Goal: Information Seeking & Learning: Check status

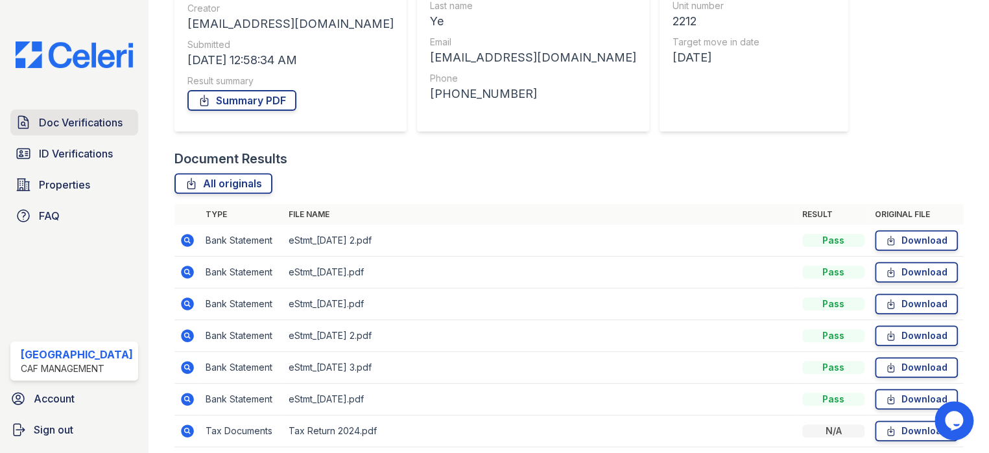
scroll to position [89, 0]
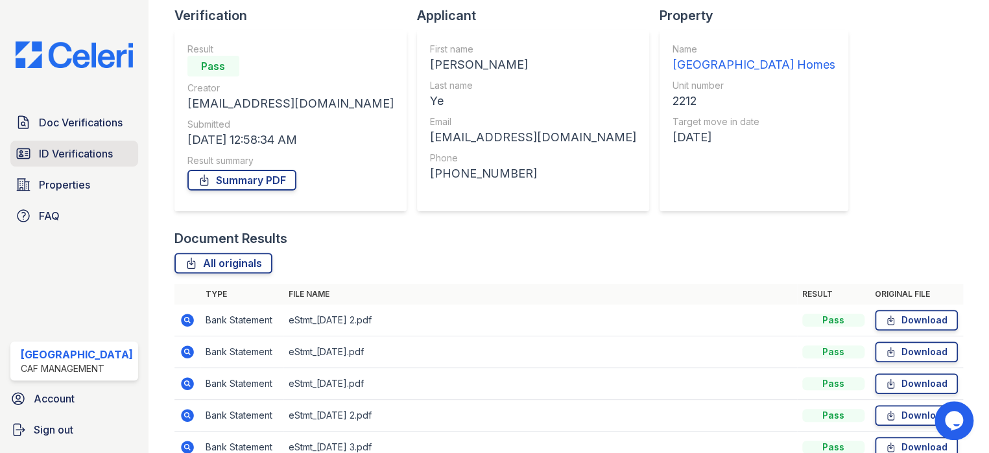
click at [84, 153] on span "ID Verifications" at bounding box center [76, 154] width 74 height 16
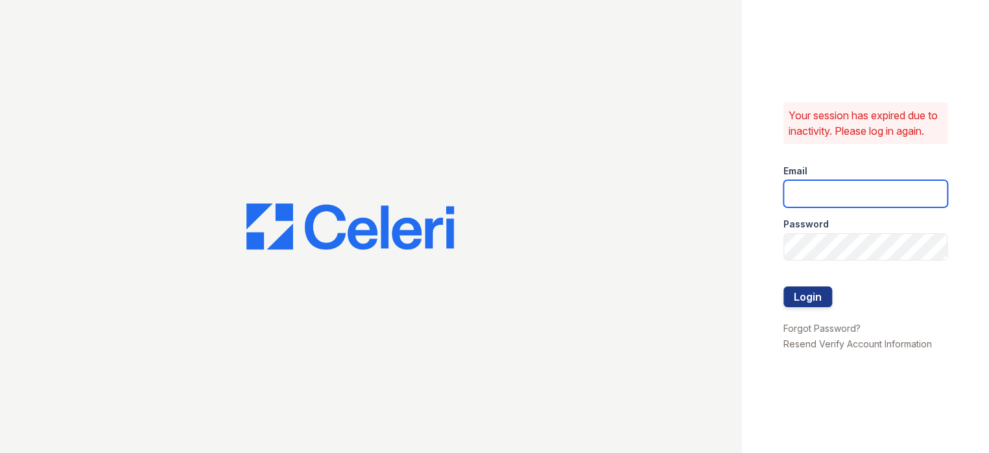
type input "[EMAIL_ADDRESS][DOMAIN_NAME]"
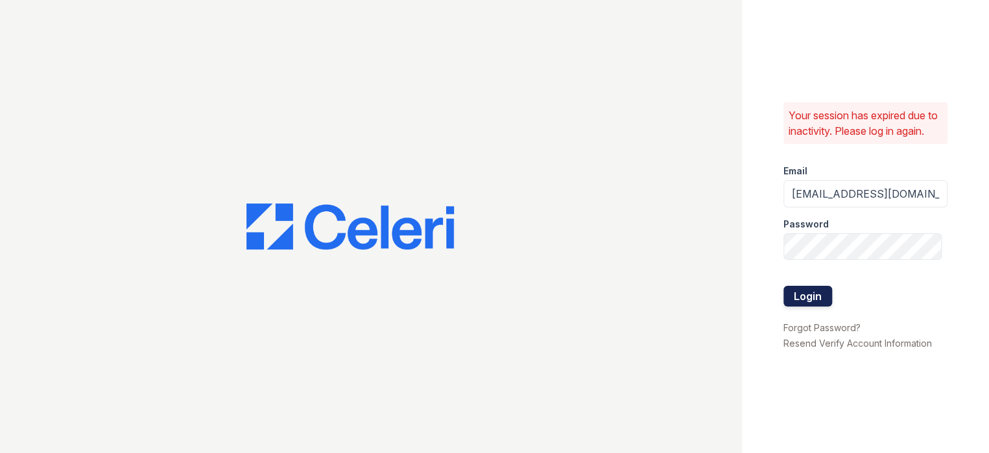
click at [801, 306] on button "Login" at bounding box center [807, 296] width 49 height 21
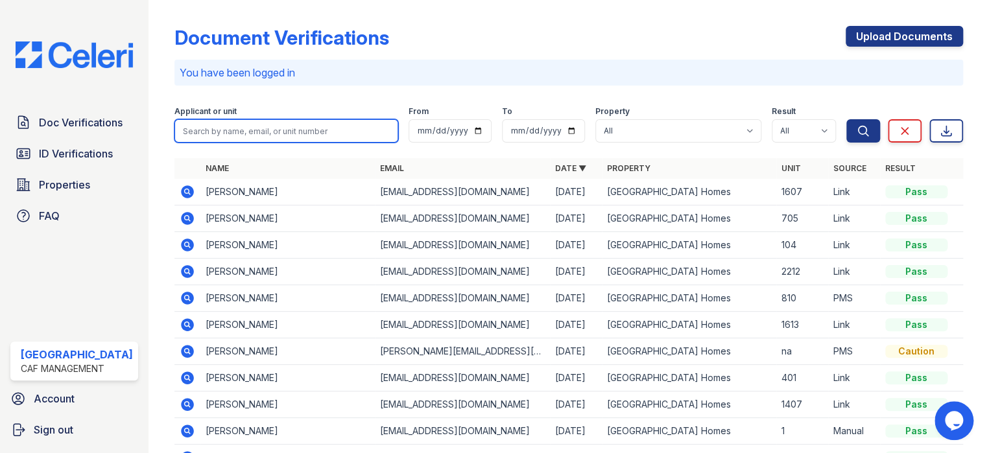
paste input "Hale"
type input "Hale"
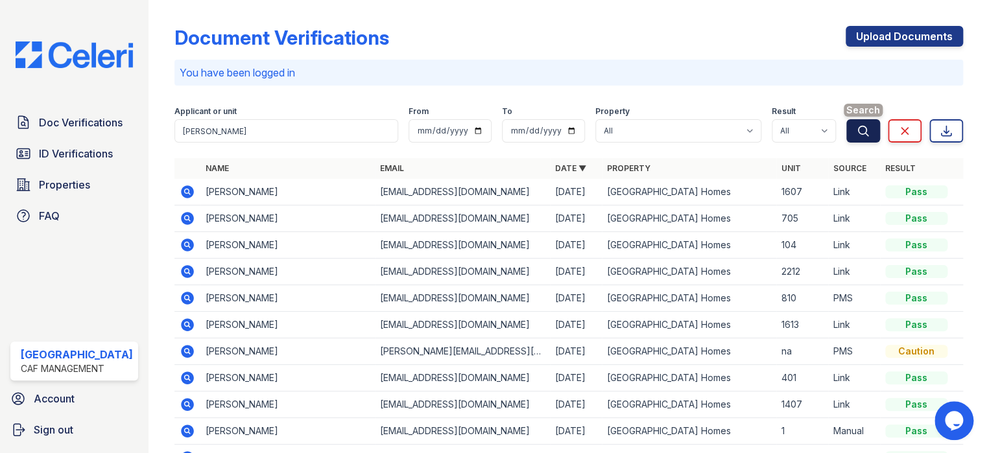
click at [846, 133] on button "Search" at bounding box center [863, 130] width 34 height 23
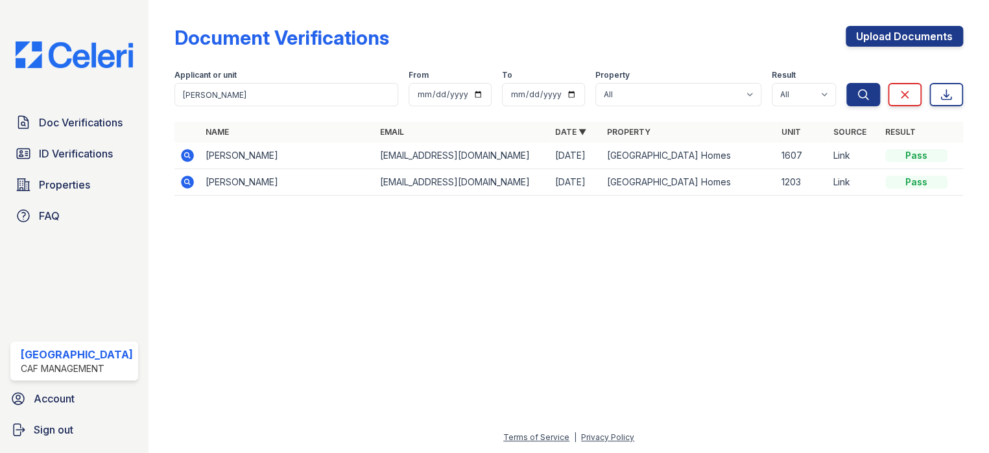
drag, startPoint x: 66, startPoint y: 150, endPoint x: 89, endPoint y: 135, distance: 27.4
click at [66, 150] on span "ID Verifications" at bounding box center [76, 154] width 74 height 16
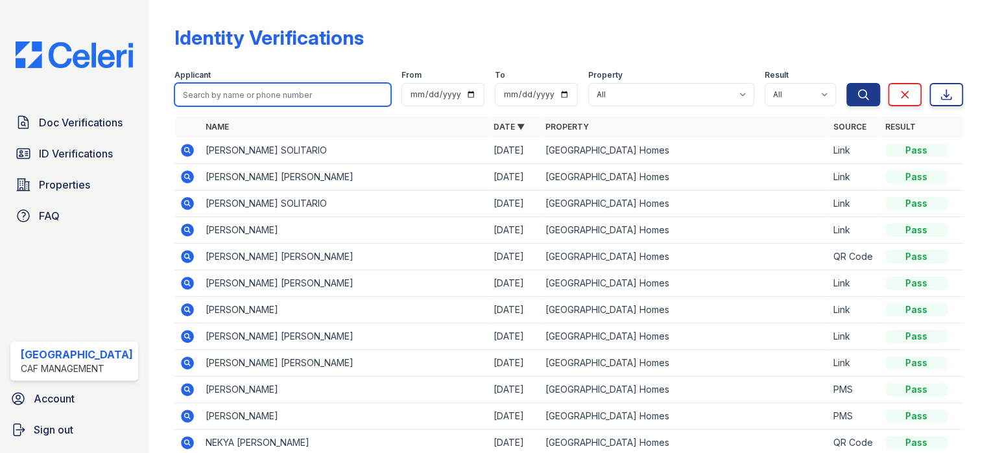
paste input "Ann"
type input "Ann"
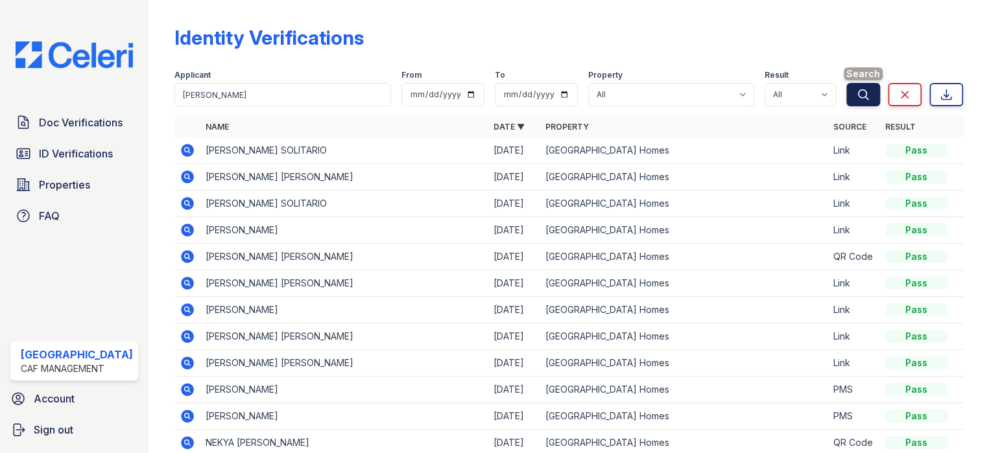
click at [856, 98] on icon "submit" at bounding box center [862, 94] width 13 height 13
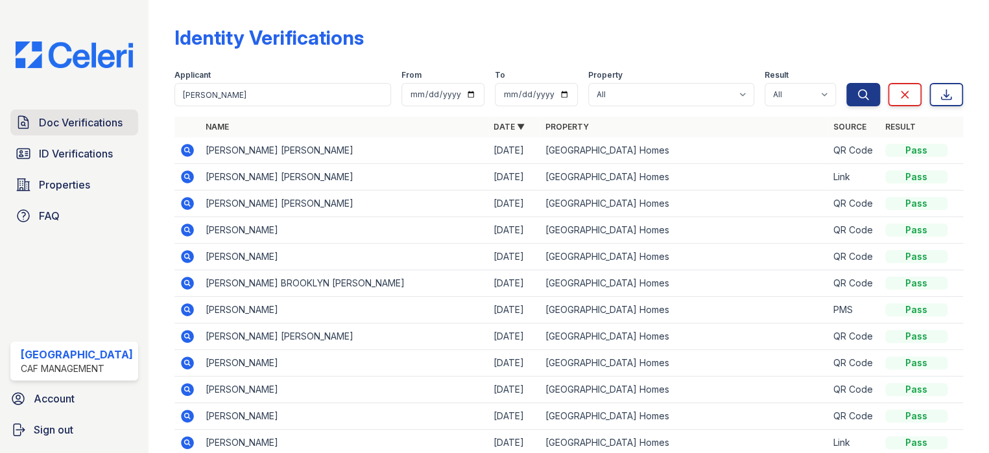
click at [67, 131] on link "Doc Verifications" at bounding box center [74, 123] width 128 height 26
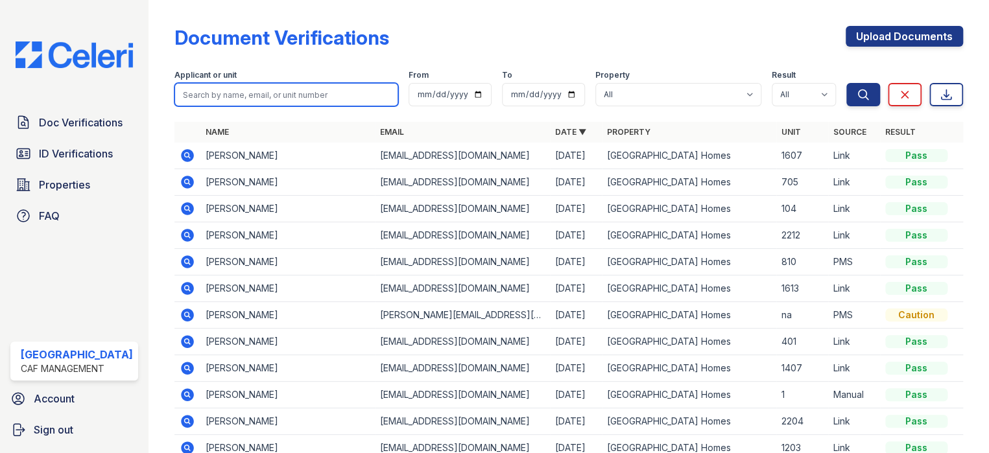
paste input "Ann"
type input "Ann"
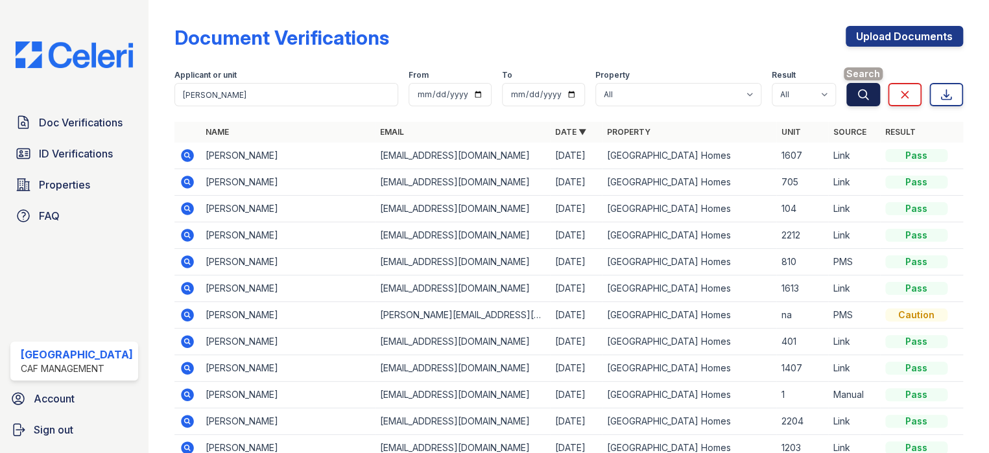
click at [846, 92] on button "Search" at bounding box center [863, 94] width 34 height 23
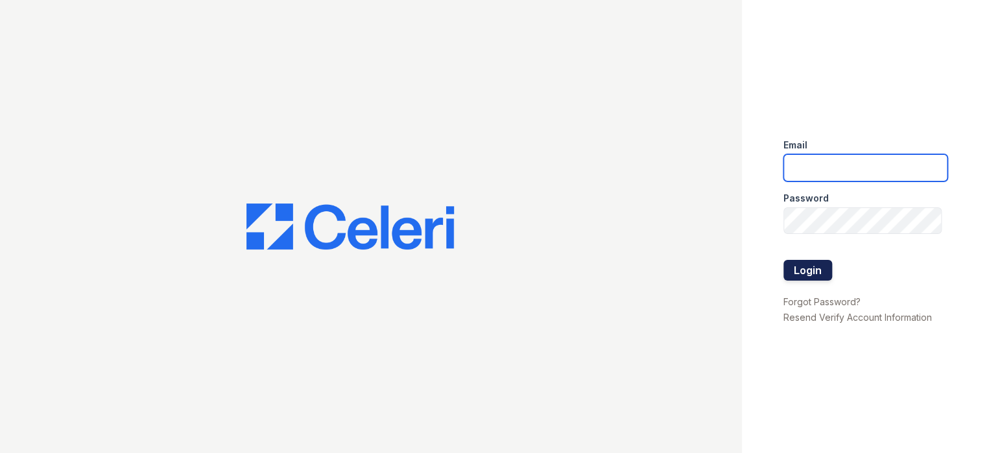
type input "[EMAIL_ADDRESS][DOMAIN_NAME]"
click at [816, 270] on button "Login" at bounding box center [807, 270] width 49 height 21
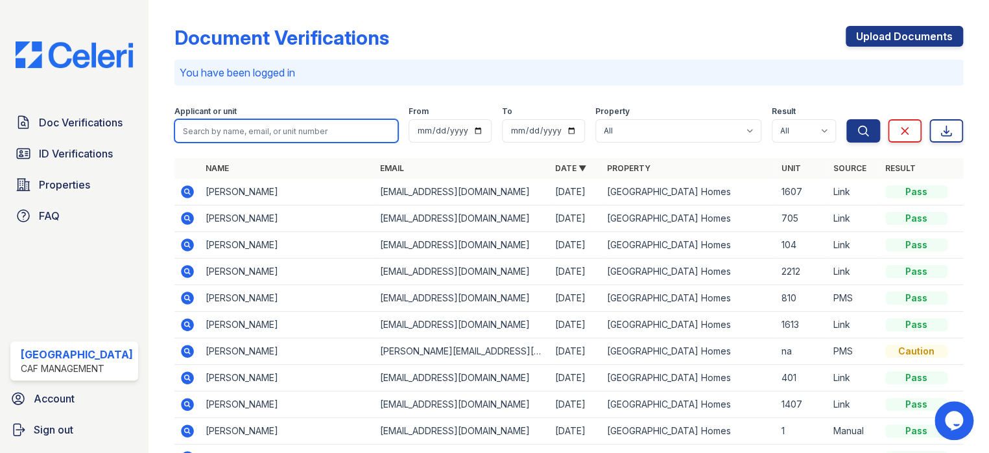
paste input "[PERSON_NAME]"
type input "Ann"
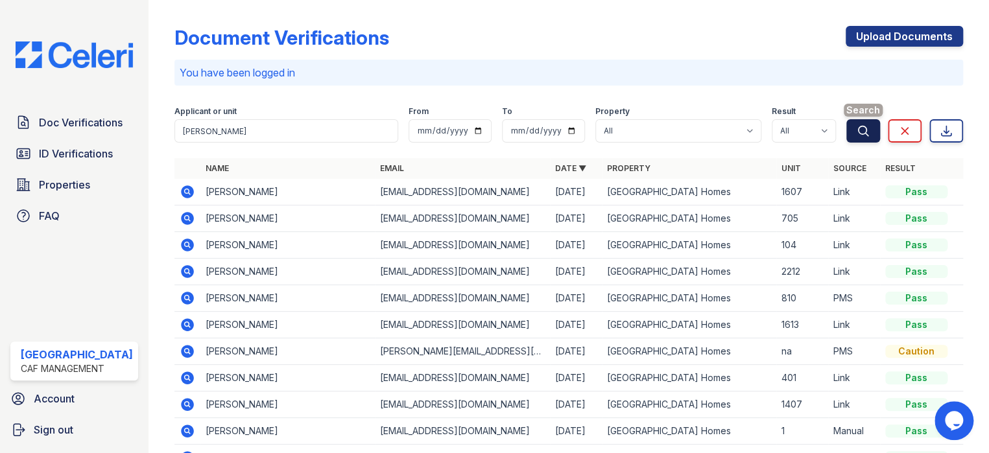
click at [862, 126] on button "Search" at bounding box center [863, 130] width 34 height 23
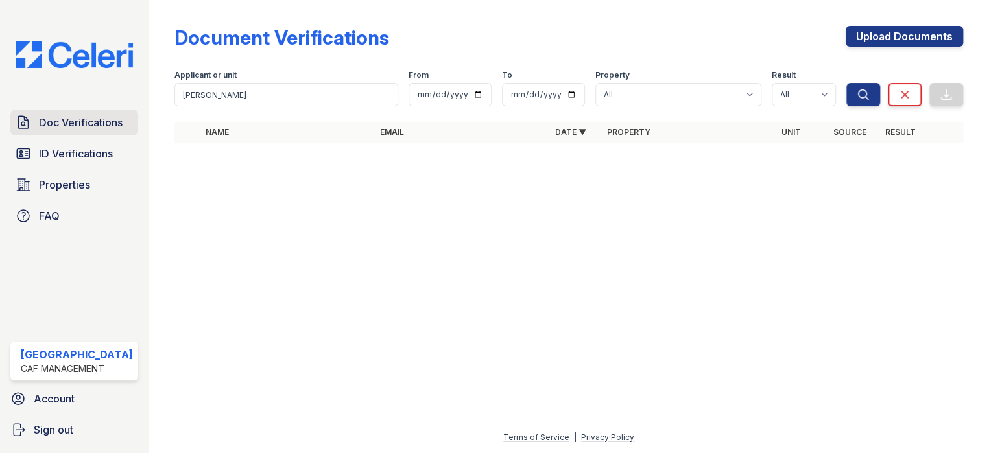
click at [63, 128] on link "Doc Verifications" at bounding box center [74, 123] width 128 height 26
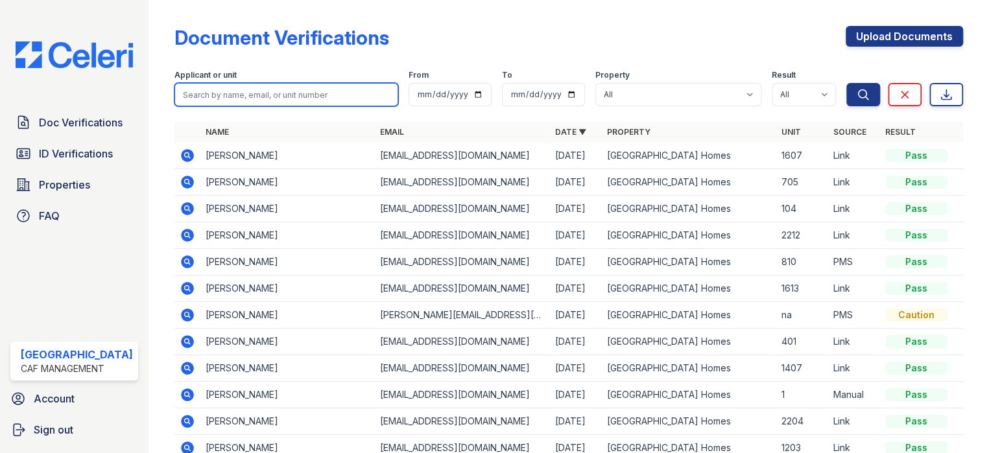
paste input "Ann"
click at [202, 94] on input "Ann" at bounding box center [286, 94] width 224 height 23
type input "A"
paste input "Tressela"
type input "Tressela"
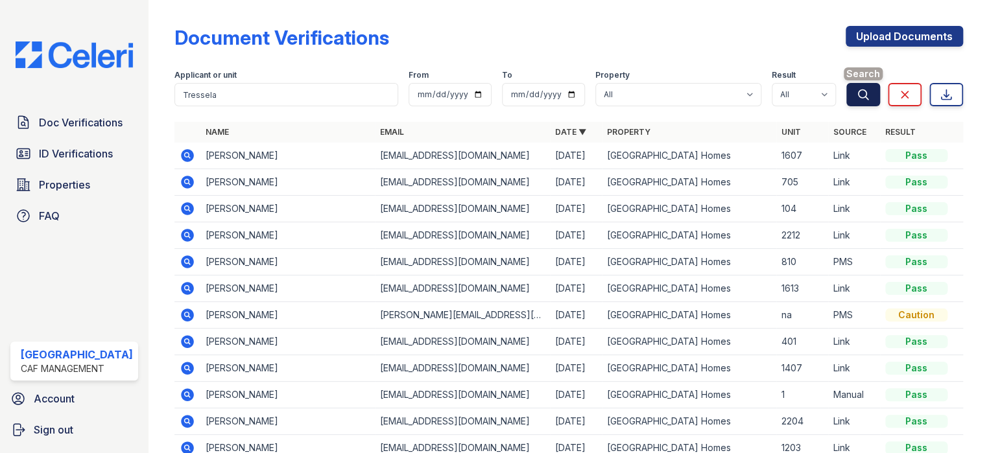
click at [856, 88] on icon "submit" at bounding box center [862, 94] width 13 height 13
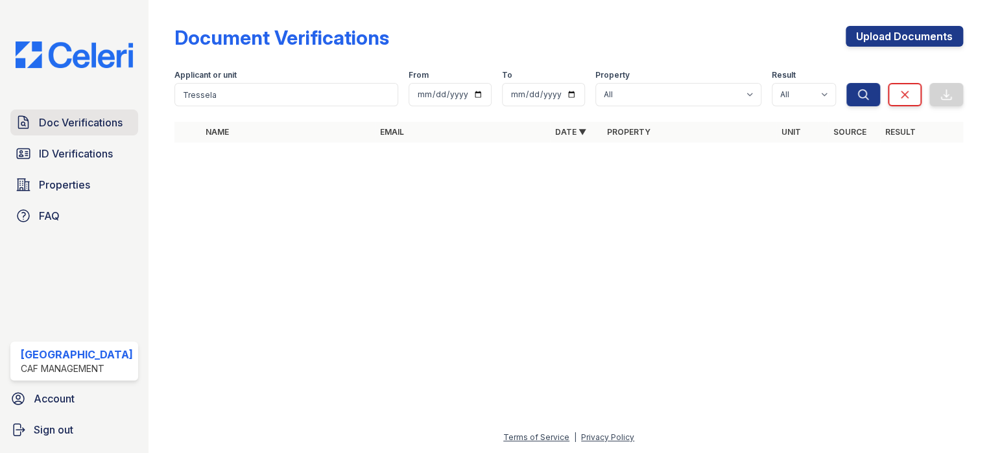
click at [73, 115] on span "Doc Verifications" at bounding box center [81, 123] width 84 height 16
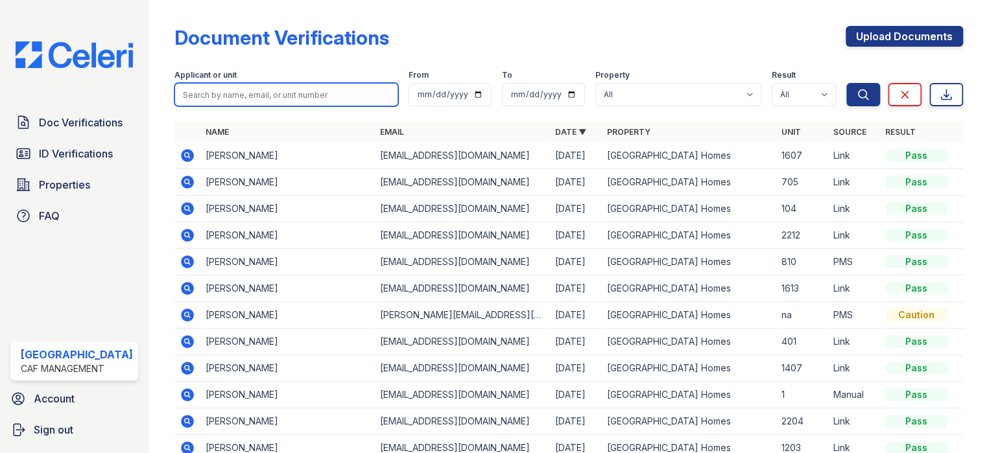
paste input "Tressela"
type input "Tressela"
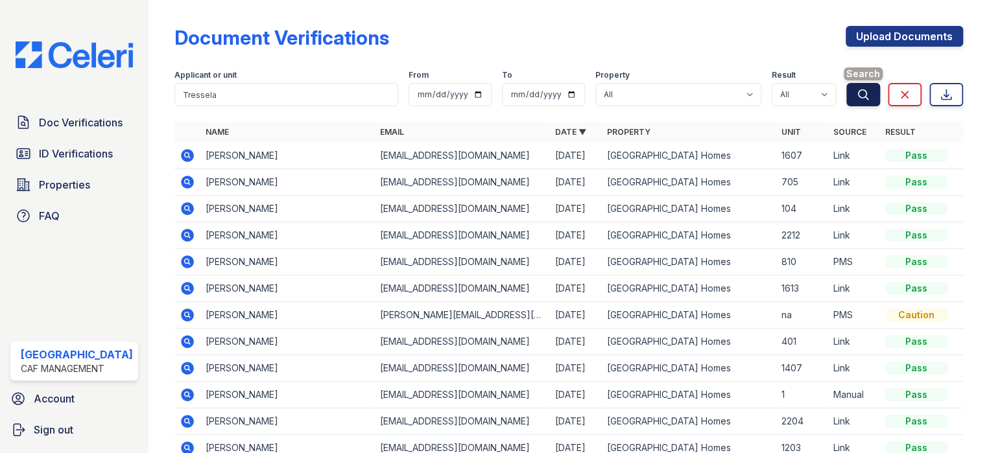
click at [856, 93] on icon "submit" at bounding box center [862, 94] width 13 height 13
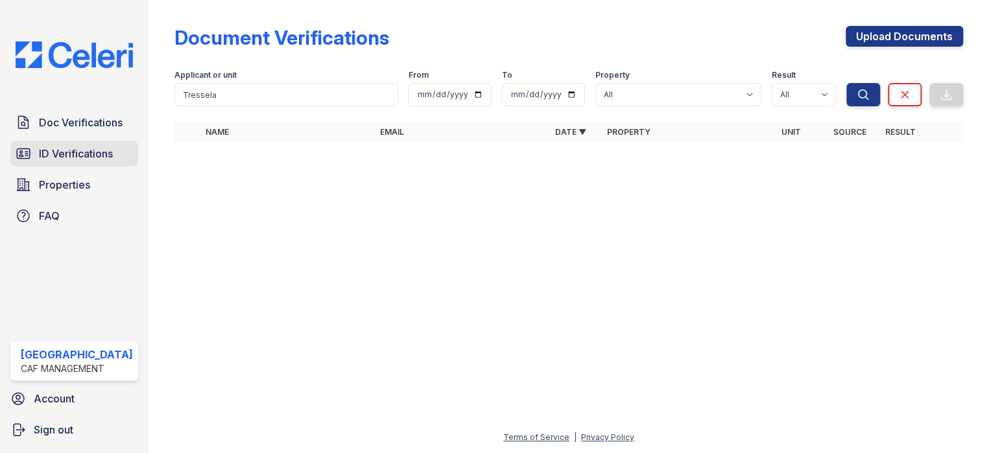
click at [54, 153] on span "ID Verifications" at bounding box center [76, 154] width 74 height 16
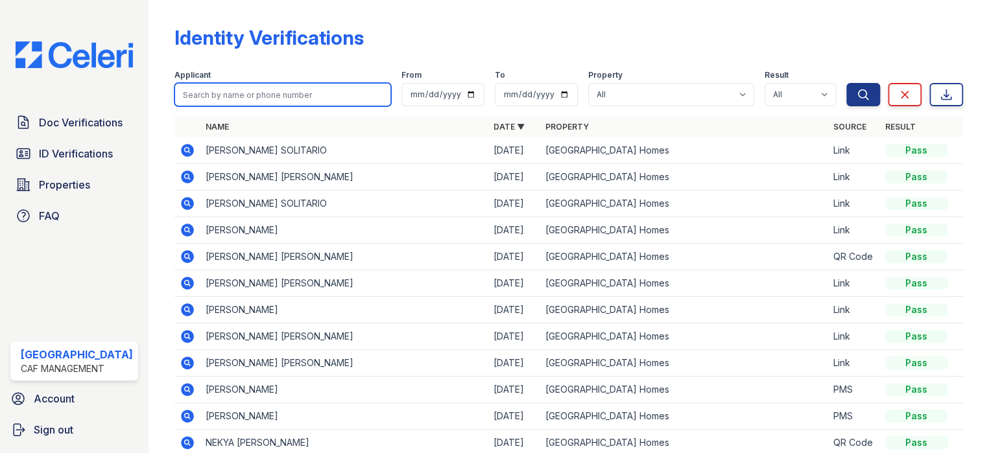
paste input "Ann"
type input "Ann"
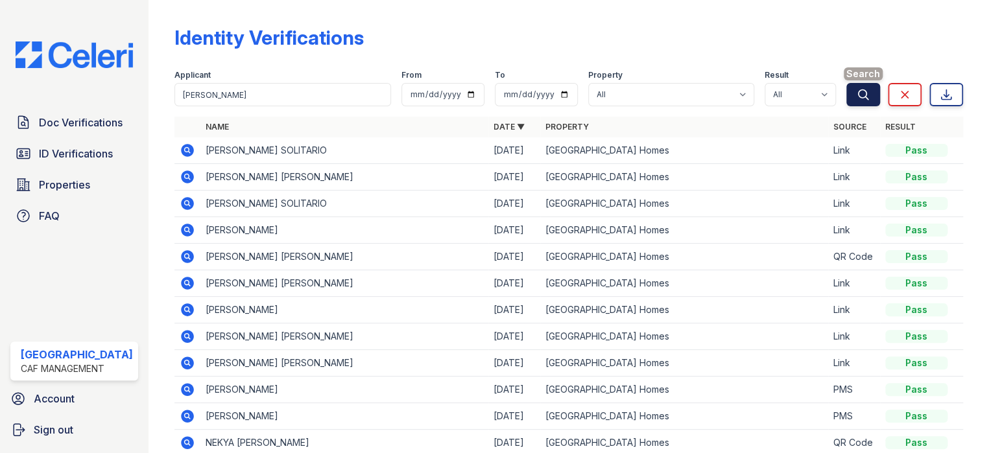
click at [858, 92] on icon "submit" at bounding box center [862, 94] width 13 height 13
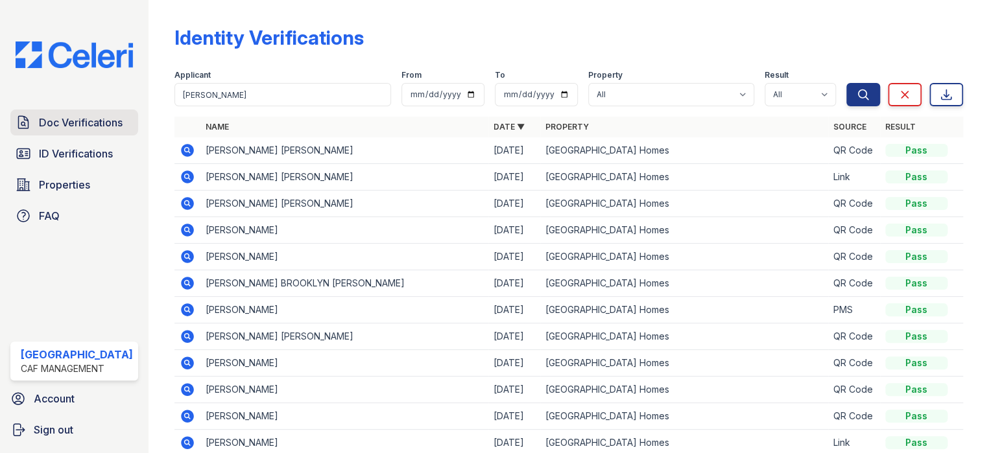
click at [82, 126] on span "Doc Verifications" at bounding box center [81, 123] width 84 height 16
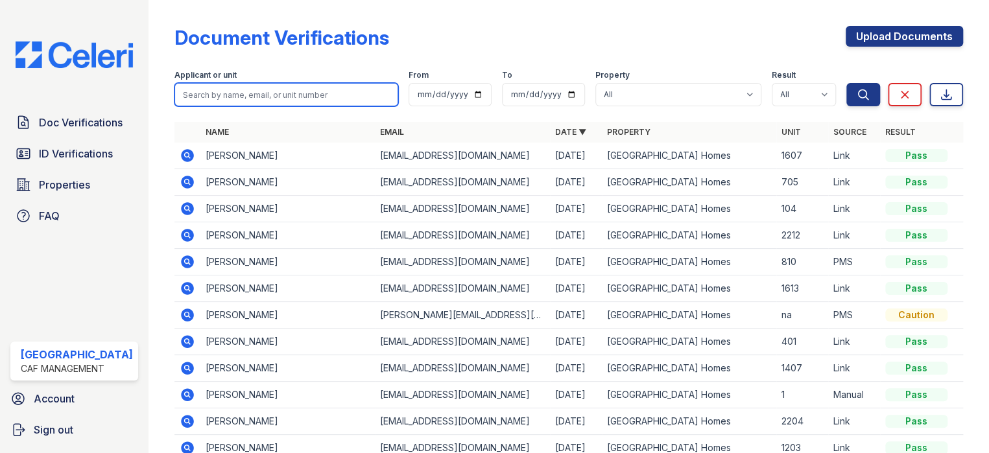
paste input "Ann"
type input "Ann"
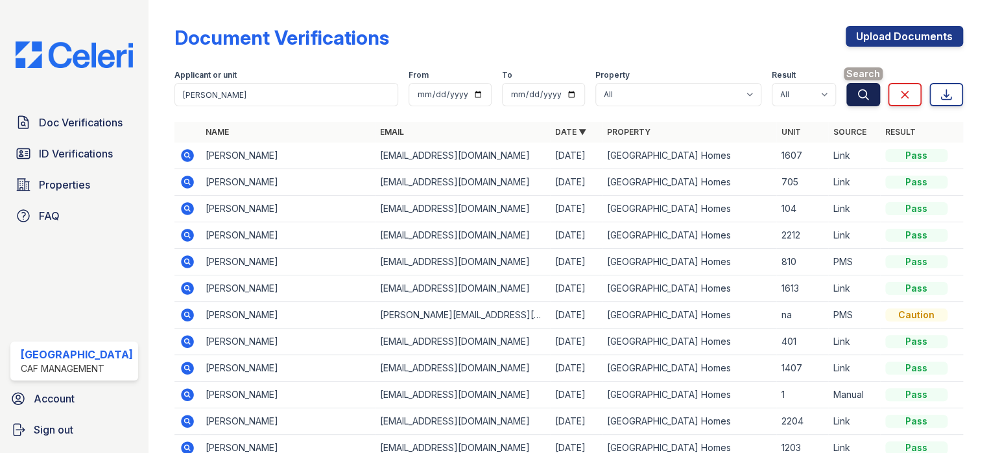
click at [858, 94] on icon "submit" at bounding box center [863, 94] width 10 height 10
